Goal: Task Accomplishment & Management: Complete application form

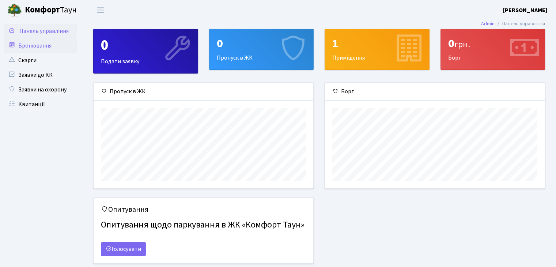
click at [33, 46] on link "Бронювання" at bounding box center [40, 45] width 73 height 15
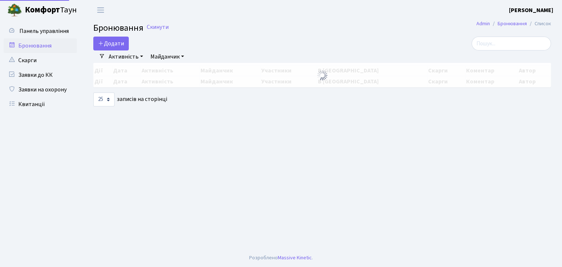
select select "25"
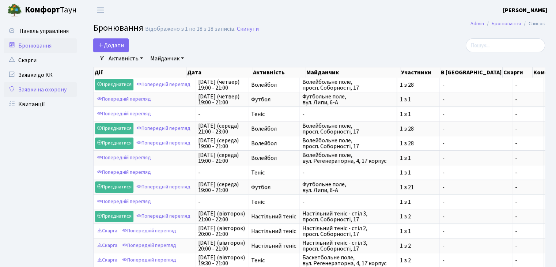
click at [35, 87] on link "Заявки на охорону" at bounding box center [40, 89] width 73 height 15
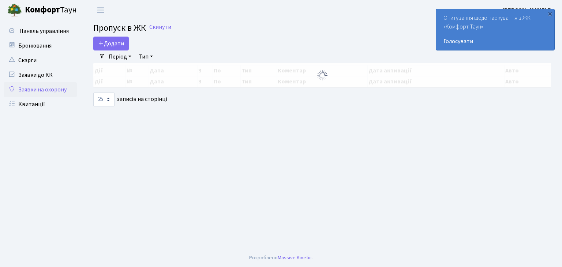
select select "25"
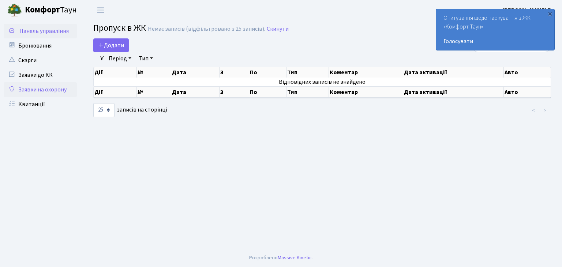
click at [50, 34] on span "Панель управління" at bounding box center [43, 31] width 49 height 8
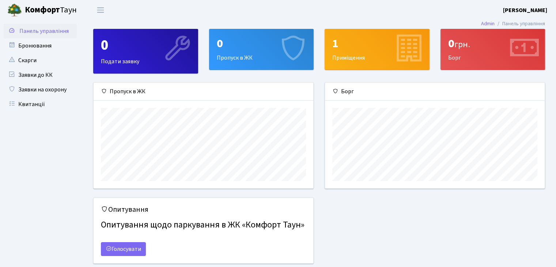
scroll to position [105, 219]
click at [257, 45] on div "0" at bounding box center [262, 44] width 90 height 14
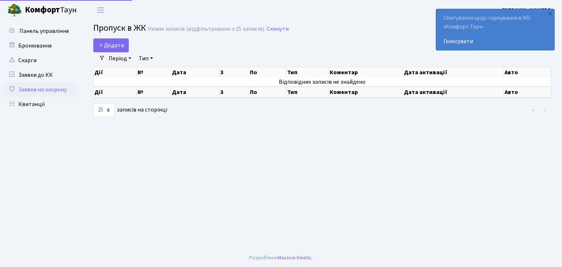
select select "25"
click at [115, 44] on span "Додати" at bounding box center [111, 45] width 26 height 8
